Goal: Information Seeking & Learning: Learn about a topic

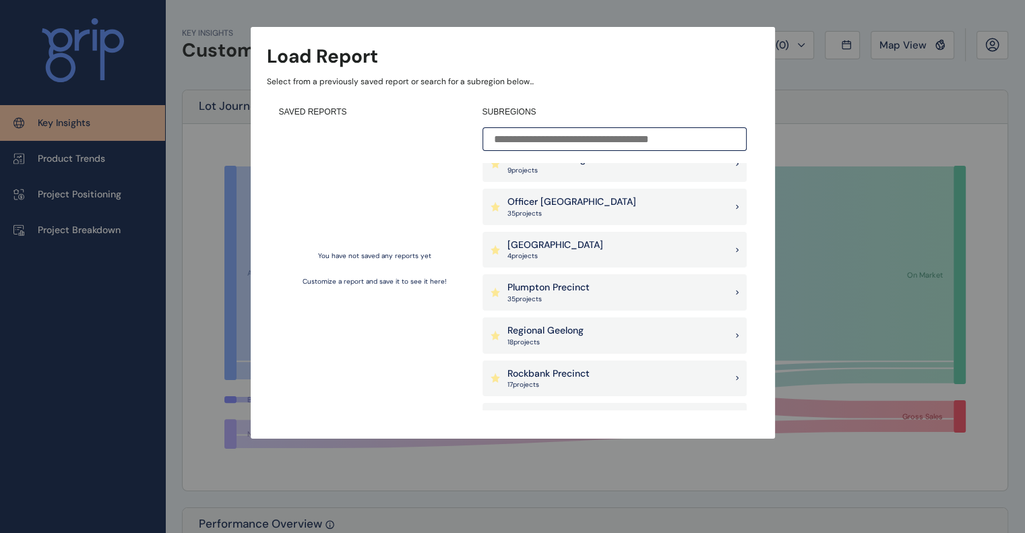
scroll to position [841, 0]
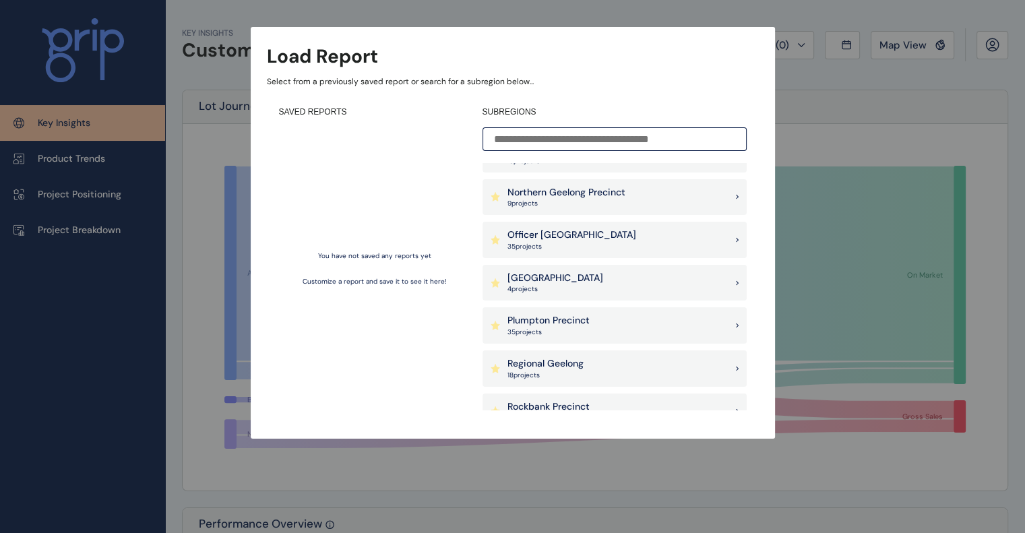
click at [541, 314] on p "Plumpton Precinct" at bounding box center [549, 320] width 82 height 13
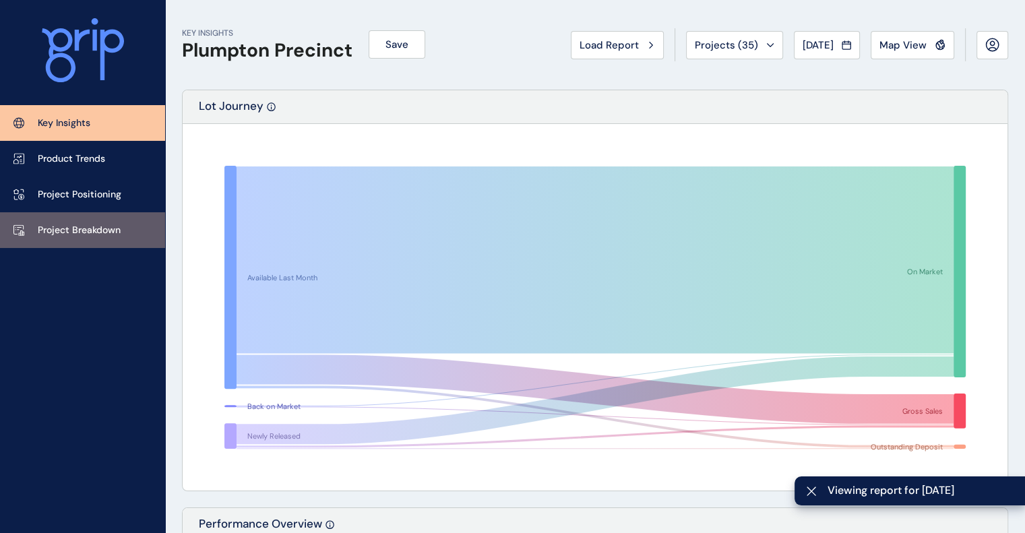
click at [90, 241] on link "Project Breakdown" at bounding box center [82, 230] width 165 height 36
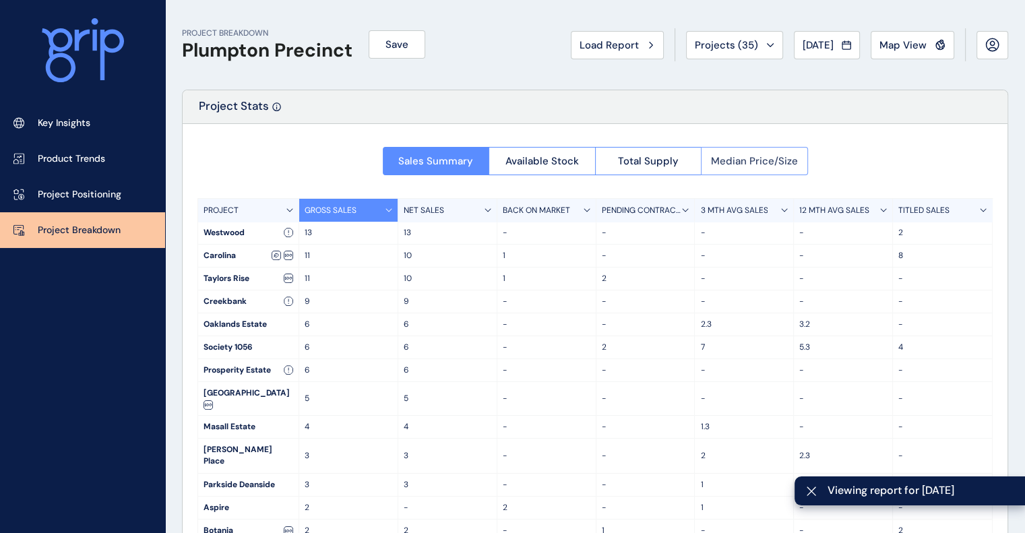
click at [783, 155] on span "Median Price/Size" at bounding box center [754, 160] width 87 height 13
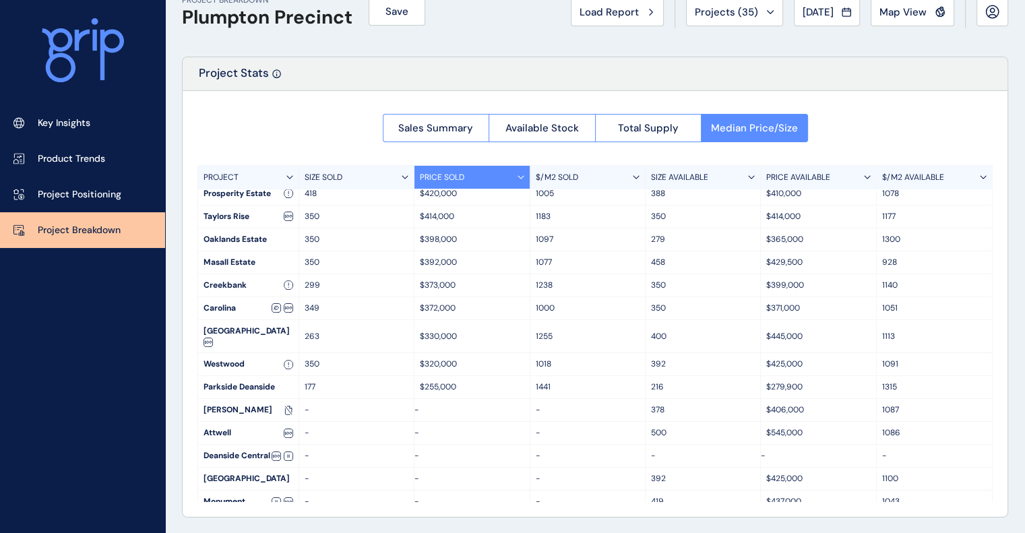
scroll to position [135, 0]
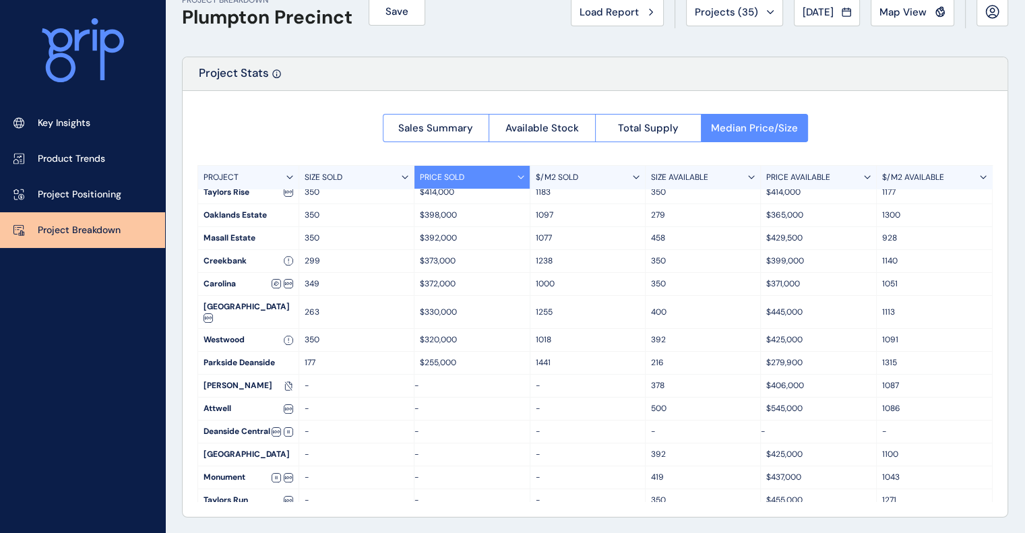
click at [907, 178] on p "$/M2 AVAILABLE" at bounding box center [913, 177] width 62 height 11
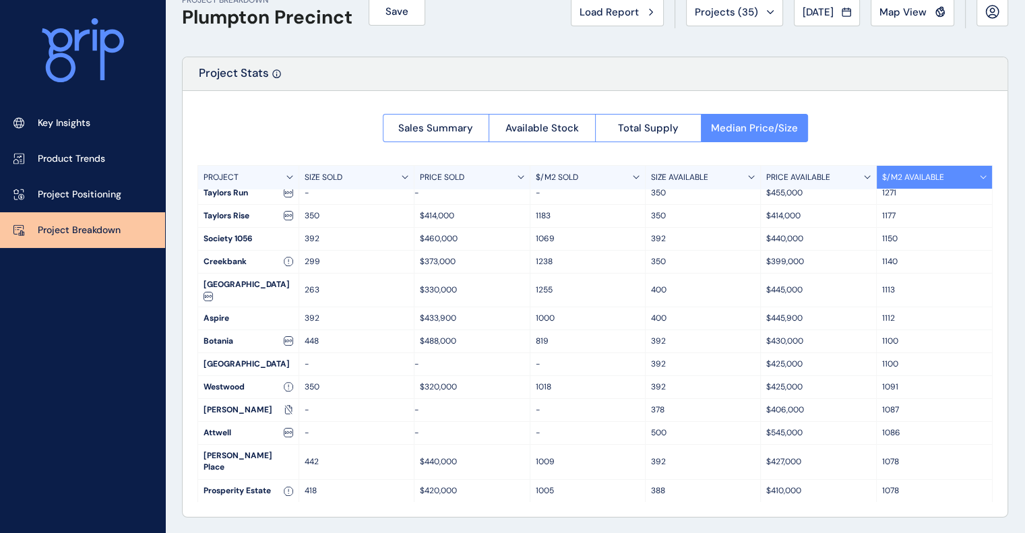
scroll to position [0, 0]
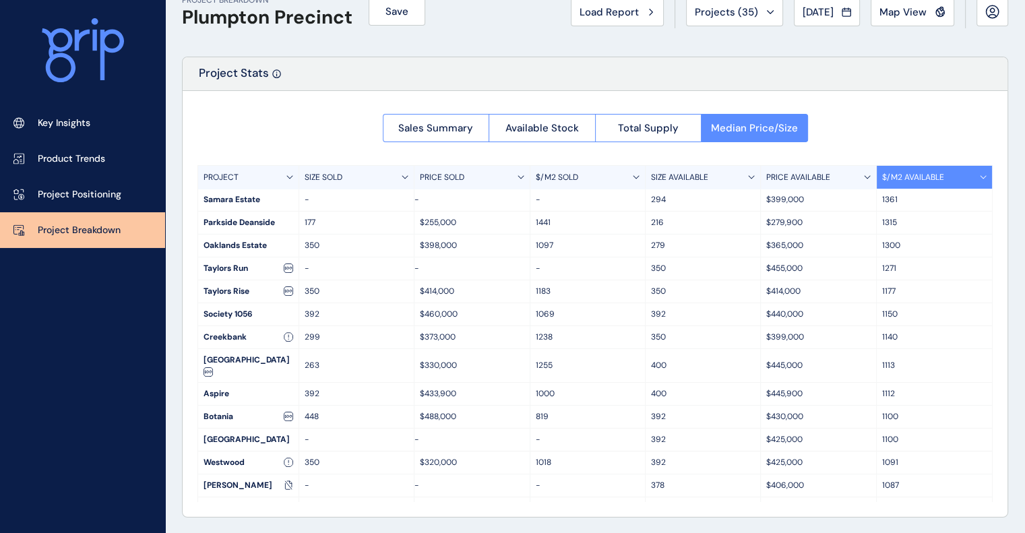
drag, startPoint x: 939, startPoint y: 349, endPoint x: 929, endPoint y: 352, distance: 10.5
click at [929, 352] on div "1113" at bounding box center [934, 365] width 115 height 33
drag, startPoint x: 926, startPoint y: 360, endPoint x: 200, endPoint y: 350, distance: 725.5
click at [200, 350] on div "[GEOGRAPHIC_DATA] 263 $330,000 1255 400 $445,000 1113" at bounding box center [595, 366] width 794 height 34
